Goal: Information Seeking & Learning: Learn about a topic

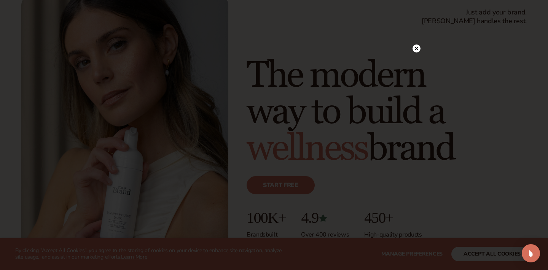
scroll to position [51, 0]
click at [413, 46] on circle at bounding box center [412, 48] width 8 height 8
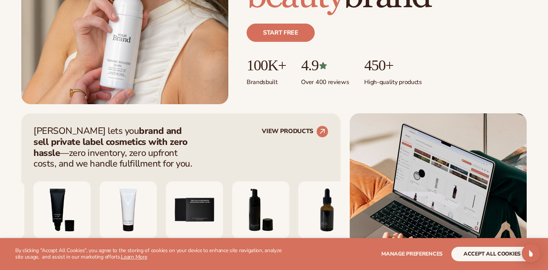
scroll to position [217, 0]
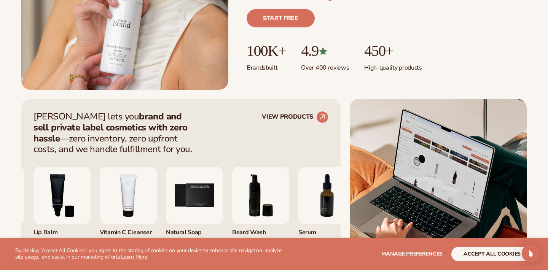
click at [476, 253] on button "accept all cookies" at bounding box center [491, 254] width 81 height 14
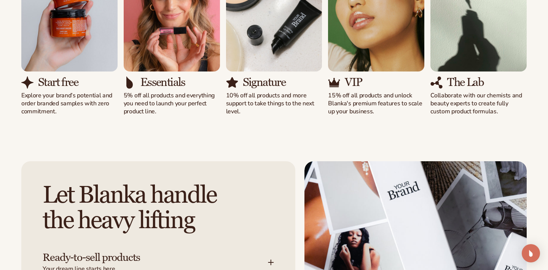
scroll to position [871, 0]
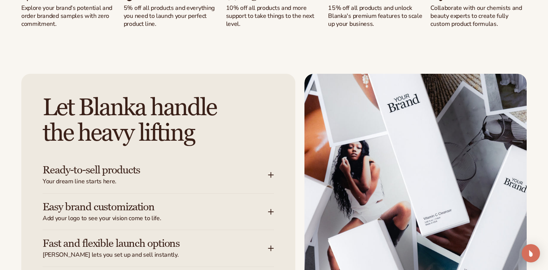
click at [268, 175] on icon at bounding box center [271, 175] width 6 height 6
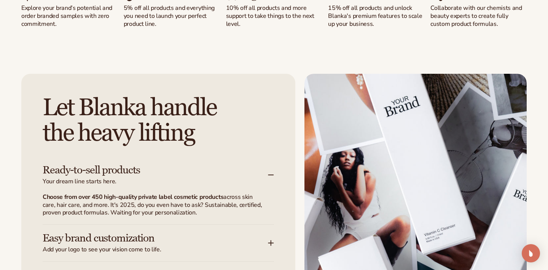
click at [268, 175] on icon at bounding box center [271, 175] width 6 height 6
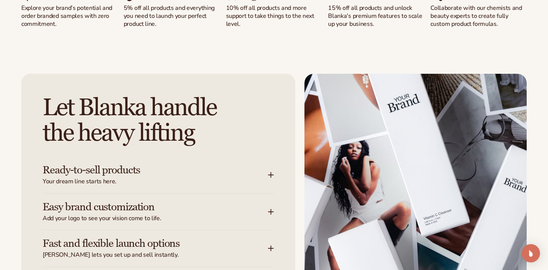
click at [263, 204] on div "Easy brand customization Add your logo to see your vision come to life." at bounding box center [155, 211] width 225 height 21
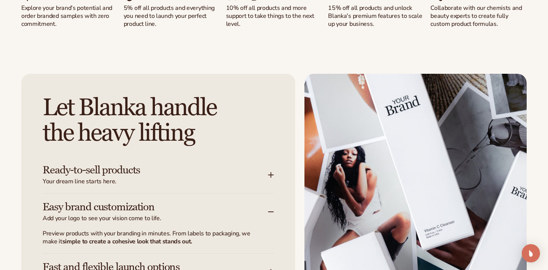
click at [262, 203] on div "Easy brand customization Add your logo to see your vision come to life." at bounding box center [155, 211] width 225 height 21
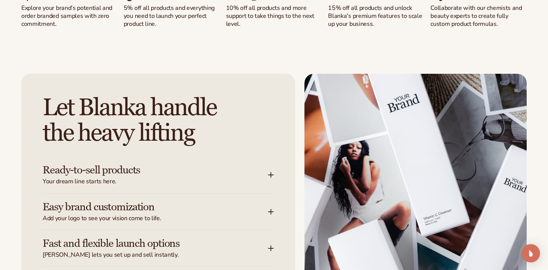
click at [260, 238] on div "Fast and flexible launch options Blanka lets you set up and sell instantly." at bounding box center [155, 248] width 225 height 21
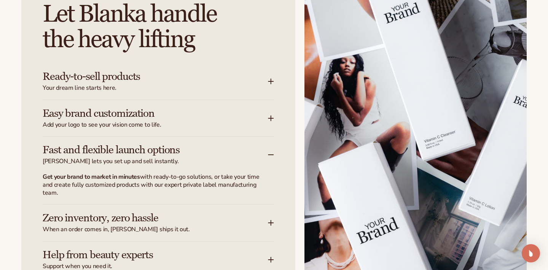
scroll to position [1005, 0]
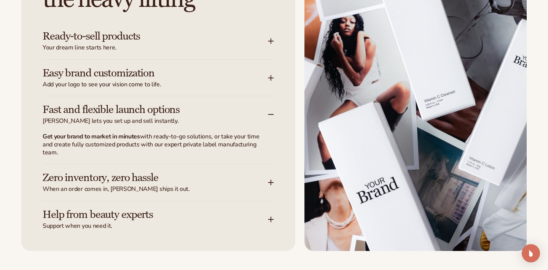
click at [260, 111] on div "Fast and flexible launch options Blanka lets you set up and sell instantly." at bounding box center [155, 114] width 225 height 21
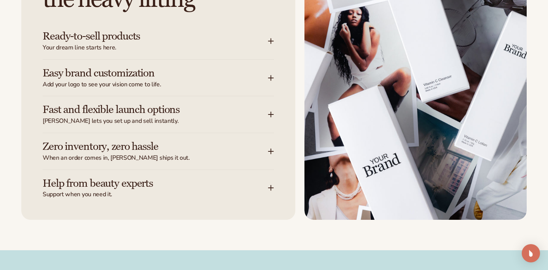
click at [256, 142] on div "Zero inventory, zero hassle When an order comes in, Blanka ships it out." at bounding box center [155, 151] width 225 height 21
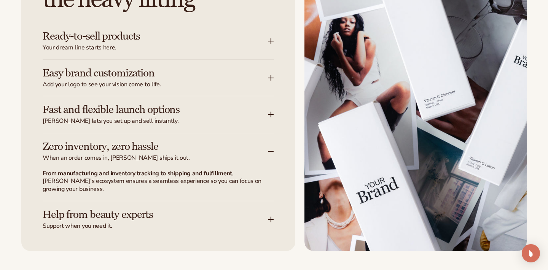
click at [256, 142] on div "Zero inventory, zero hassle When an order comes in, Blanka ships it out." at bounding box center [155, 151] width 225 height 21
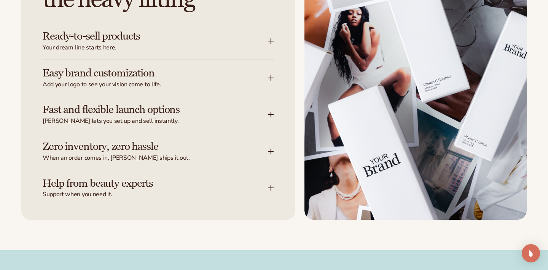
click at [256, 142] on div "Zero inventory, zero hassle When an order comes in, Blanka ships it out." at bounding box center [155, 151] width 225 height 21
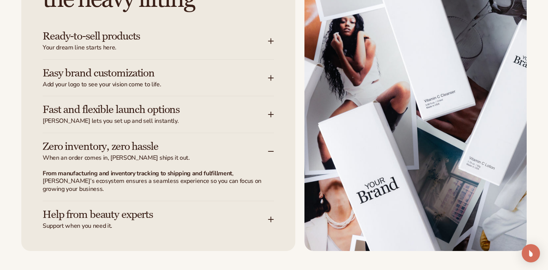
click at [256, 142] on div "Zero inventory, zero hassle When an order comes in, Blanka ships it out." at bounding box center [155, 151] width 225 height 21
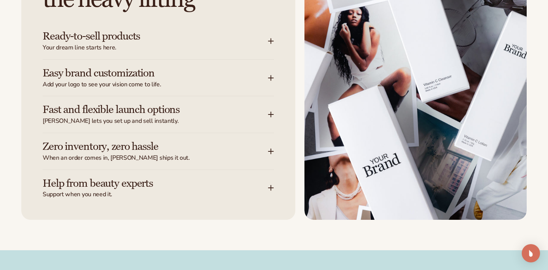
click at [246, 178] on div "Help from beauty experts Support when you need it." at bounding box center [155, 188] width 225 height 21
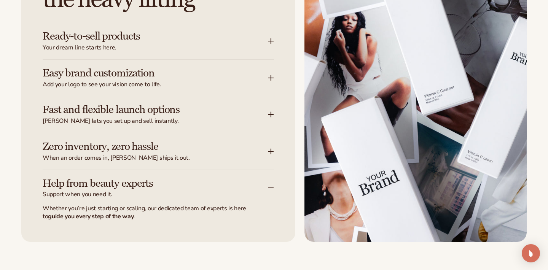
click at [246, 178] on div "Help from beauty experts Support when you need it." at bounding box center [155, 188] width 225 height 21
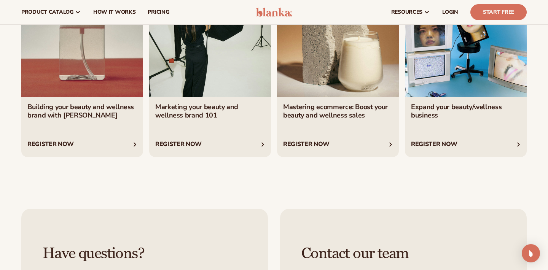
scroll to position [2625, 0]
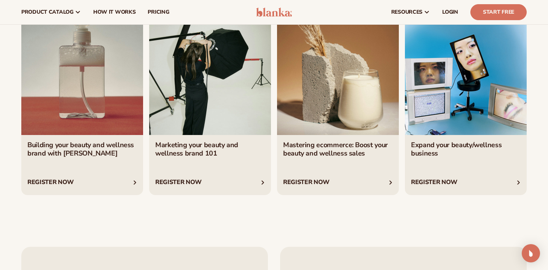
click at [211, 105] on link "2 / 4" at bounding box center [210, 104] width 122 height 182
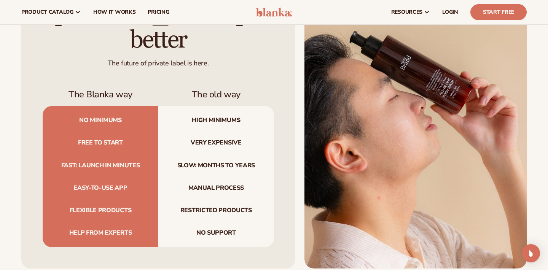
scroll to position [2283, 0]
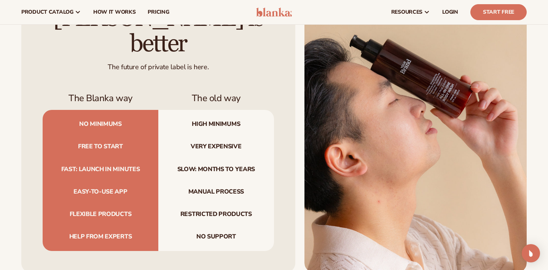
click at [239, 158] on span "Slow: months to years" at bounding box center [216, 169] width 116 height 22
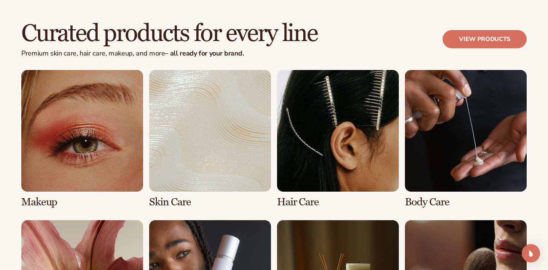
scroll to position [1546, 0]
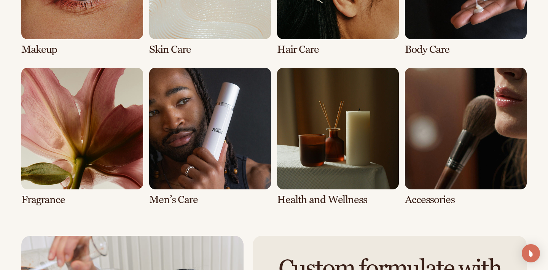
click at [249, 145] on link "6 / 8" at bounding box center [210, 137] width 122 height 138
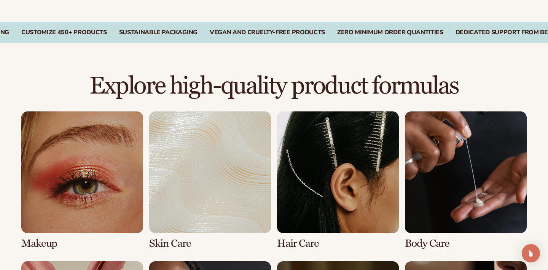
scroll to position [485, 0]
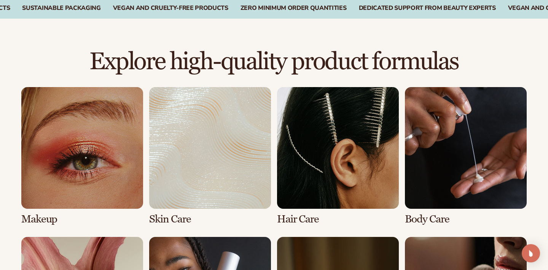
click at [130, 171] on link "1 / 8" at bounding box center [82, 156] width 122 height 138
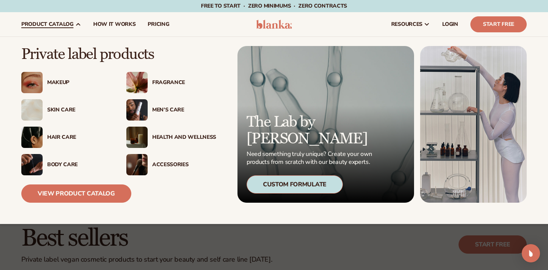
click at [63, 112] on div "Skin Care" at bounding box center [79, 110] width 64 height 6
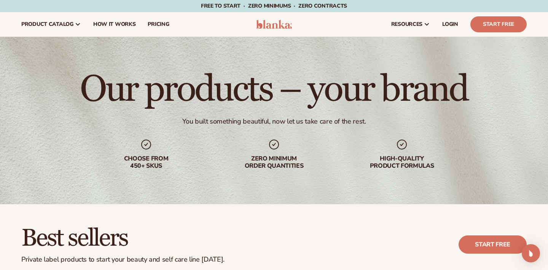
scroll to position [262, 0]
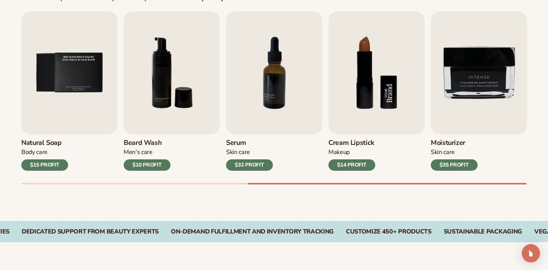
click at [347, 102] on img "8 / 9" at bounding box center [376, 72] width 96 height 123
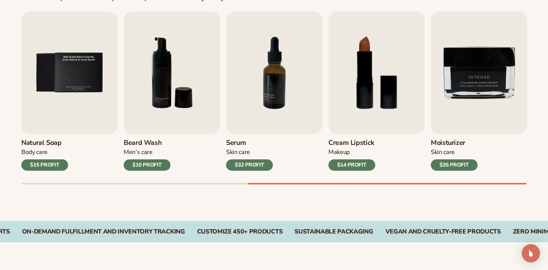
click at [344, 170] on div "Lip Gloss Makeup $16 PROFIT Moisturizer [MEDICAL_DATA] $17 PROFIT [MEDICAL_DATA…" at bounding box center [284, 97] width 526 height 173
click at [347, 156] on div "Makeup" at bounding box center [351, 152] width 47 height 8
click at [351, 141] on h3 "Cream Lipstick" at bounding box center [351, 143] width 47 height 8
click at [353, 148] on div "Cream Lipstick Makeup $14 PROFIT" at bounding box center [376, 152] width 96 height 37
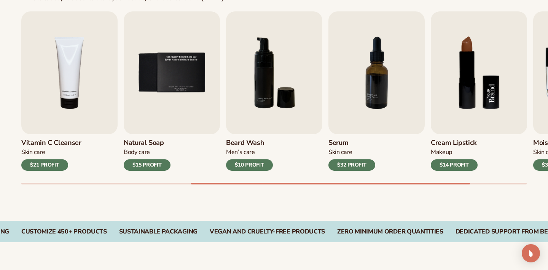
click at [464, 62] on img "8 / 9" at bounding box center [478, 72] width 96 height 123
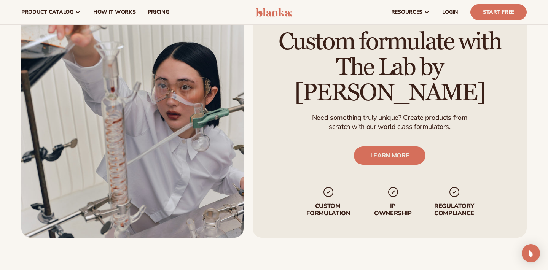
scroll to position [917, 0]
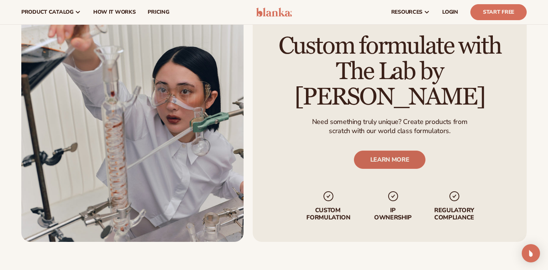
click at [386, 152] on link "LEARN MORE" at bounding box center [390, 160] width 72 height 18
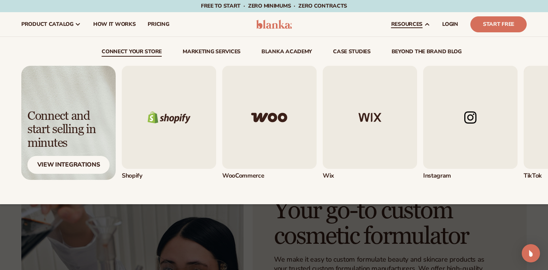
click at [198, 104] on img "1 / 5" at bounding box center [169, 117] width 94 height 103
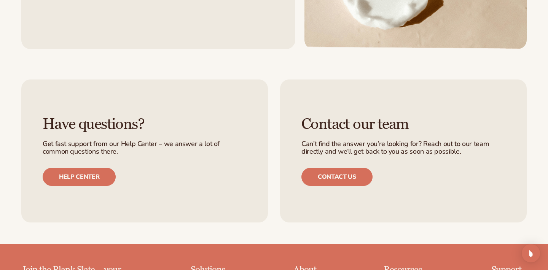
scroll to position [1225, 0]
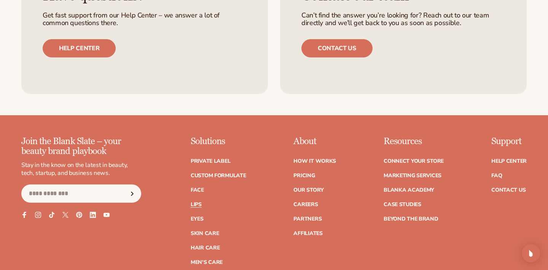
click at [198, 202] on link "Lips" at bounding box center [195, 204] width 11 height 5
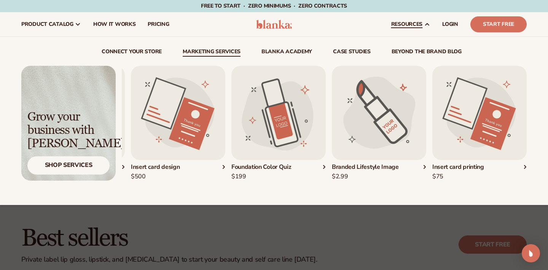
click at [371, 133] on img "4 / 5" at bounding box center [379, 113] width 94 height 94
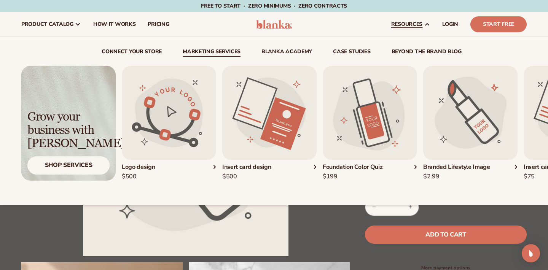
click at [276, 156] on img "2 / 5" at bounding box center [269, 113] width 94 height 94
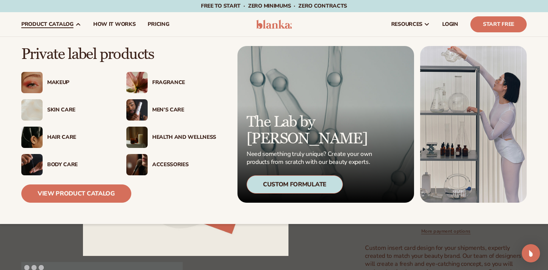
click at [175, 135] on div "Health And Wellness" at bounding box center [184, 137] width 64 height 6
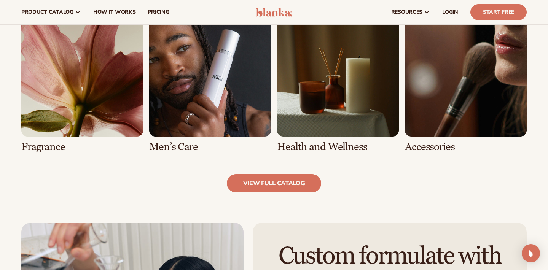
scroll to position [706, 0]
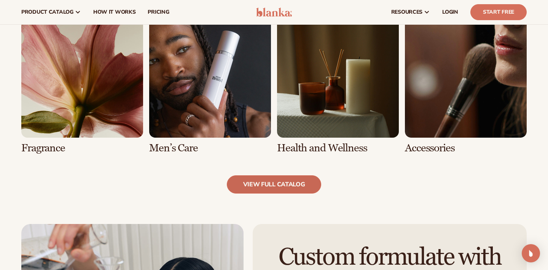
click at [280, 189] on link "view full catalog" at bounding box center [274, 184] width 95 height 18
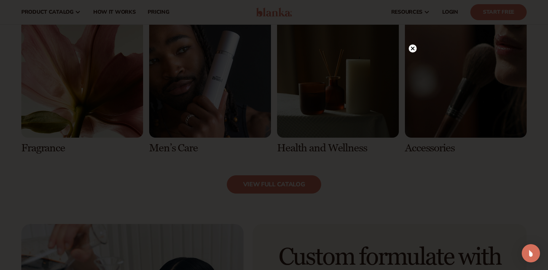
click at [413, 46] on circle at bounding box center [412, 48] width 8 height 8
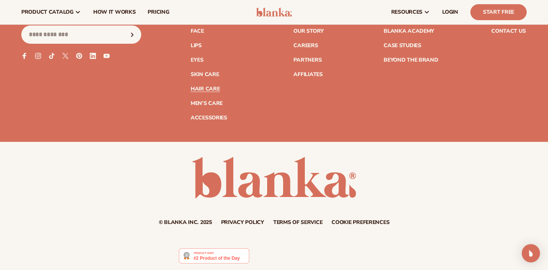
scroll to position [1409, 0]
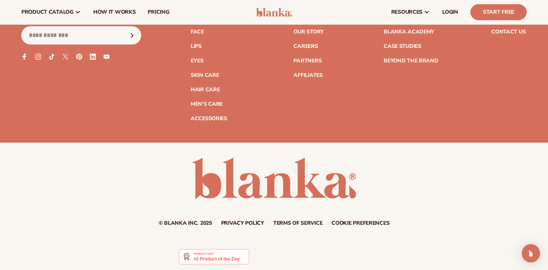
click at [214, 250] on img at bounding box center [214, 256] width 70 height 15
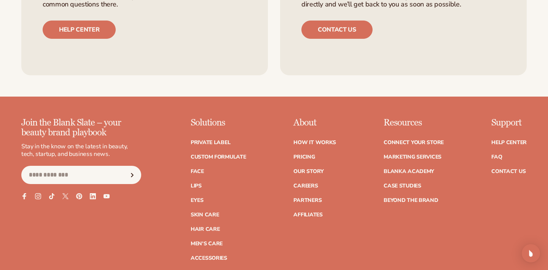
scroll to position [1277, 0]
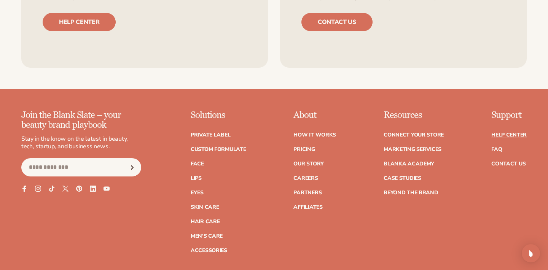
click at [501, 133] on link "Help Center" at bounding box center [508, 134] width 35 height 5
